Goal: Navigation & Orientation: Find specific page/section

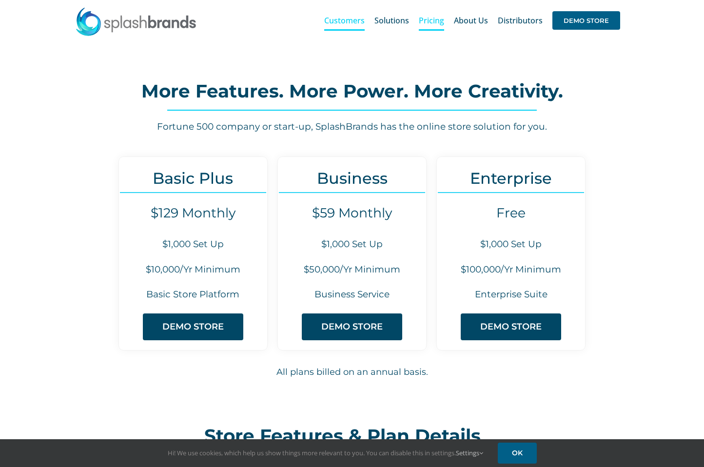
click at [353, 20] on span "Customers" at bounding box center [344, 21] width 40 height 8
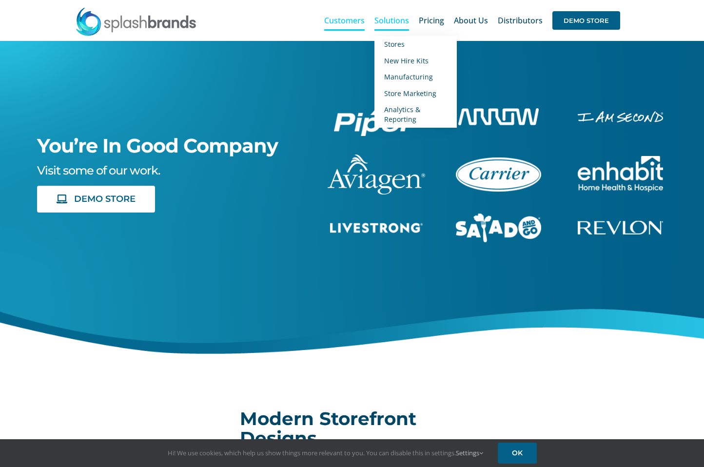
click at [386, 22] on span "Solutions" at bounding box center [392, 21] width 35 height 8
click at [388, 46] on span "Stores" at bounding box center [394, 44] width 20 height 9
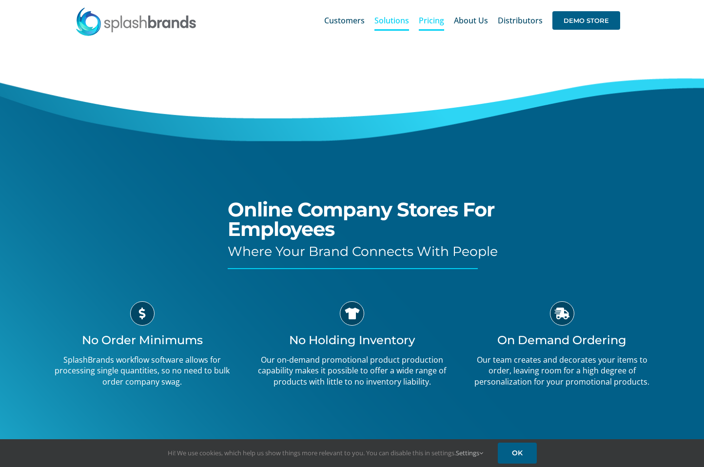
click at [433, 23] on span "Pricing" at bounding box center [431, 21] width 25 height 8
